Goal: Find specific page/section

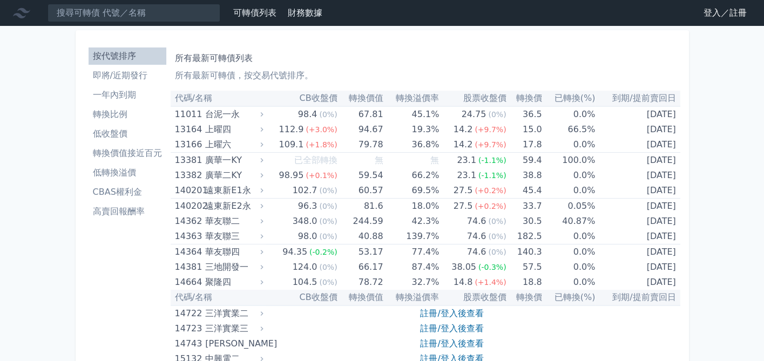
click at [148, 59] on li "按代號排序" at bounding box center [128, 56] width 78 height 13
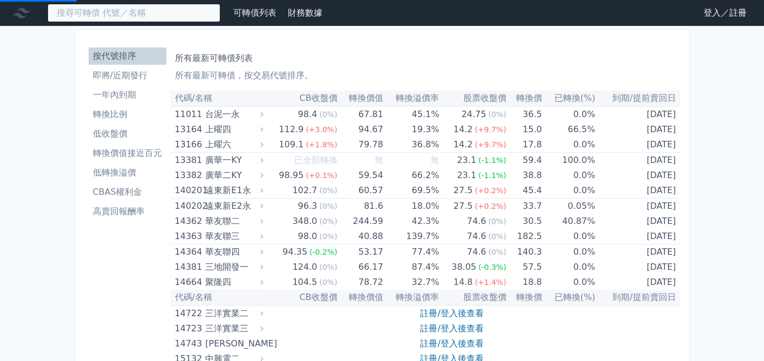
click at [161, 15] on input at bounding box center [133, 13] width 173 height 18
click at [153, 14] on input at bounding box center [133, 13] width 173 height 18
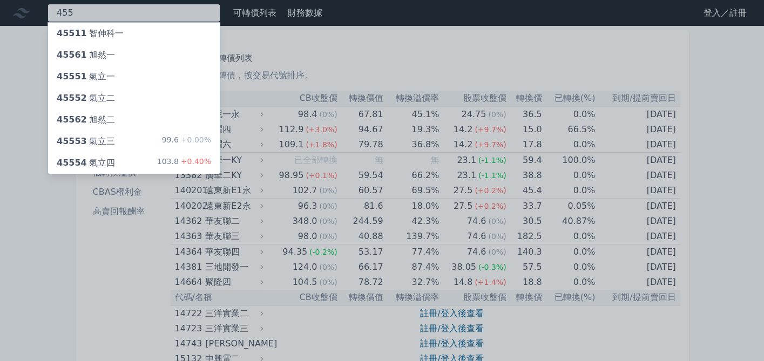
type input "455"
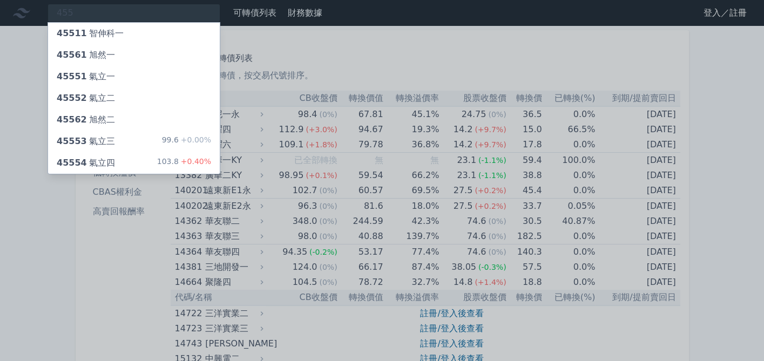
click at [132, 30] on div "45511 智伸科一" at bounding box center [134, 34] width 172 height 22
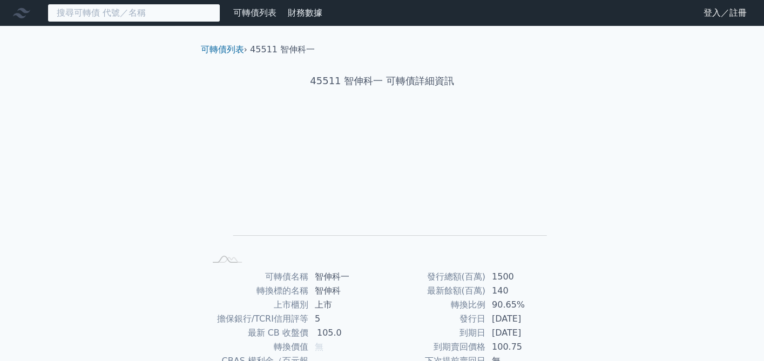
click at [123, 12] on input at bounding box center [133, 13] width 173 height 18
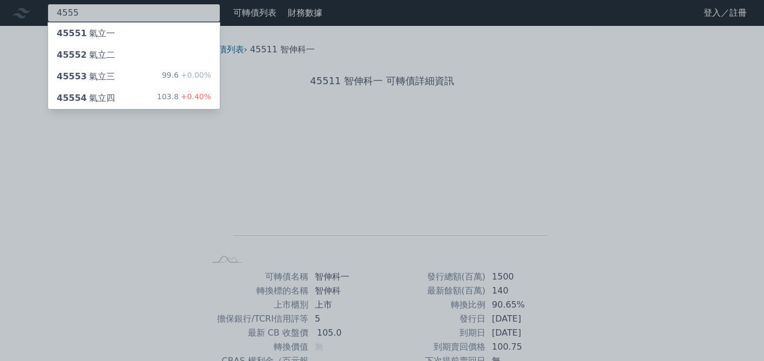
type input "4555"
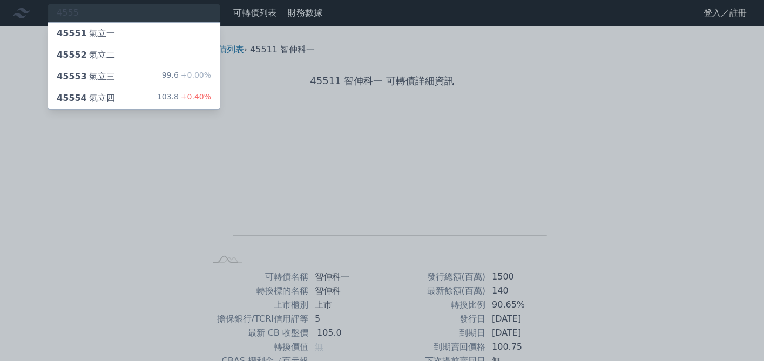
click at [118, 90] on div "45554 氣立四 103.8 +0.40%" at bounding box center [134, 98] width 172 height 22
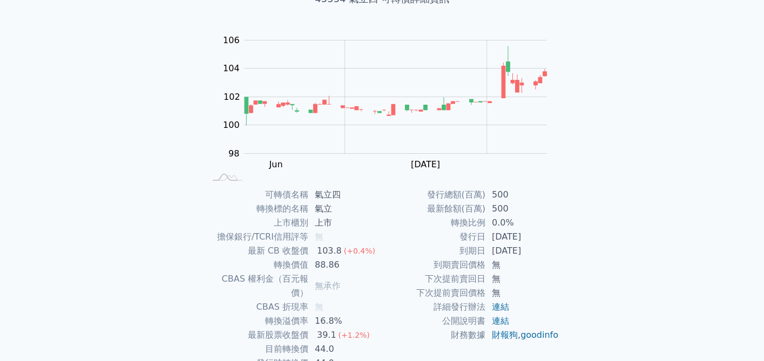
scroll to position [138, 0]
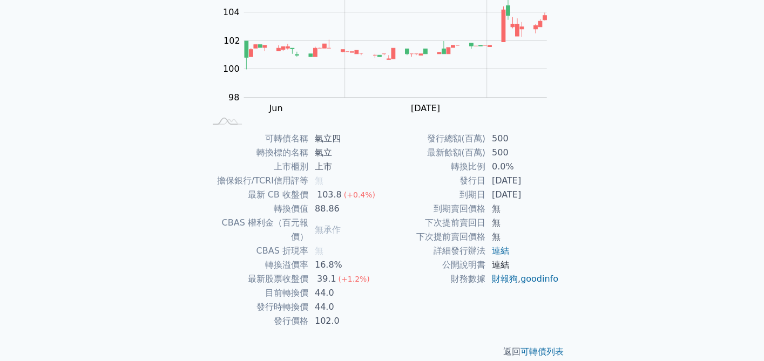
click at [504, 263] on link "連結" at bounding box center [500, 265] width 17 height 10
